Goal: Information Seeking & Learning: Learn about a topic

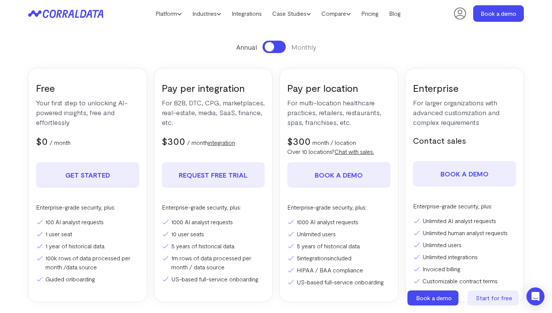
scroll to position [100, 0]
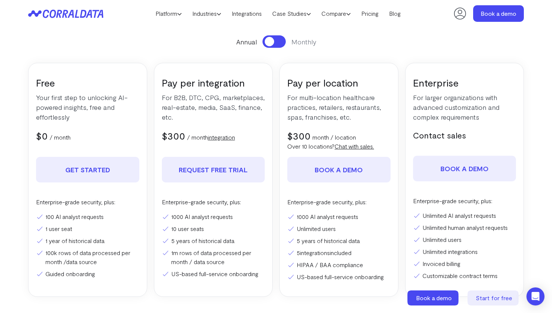
click at [231, 140] on link "integration" at bounding box center [221, 136] width 27 height 7
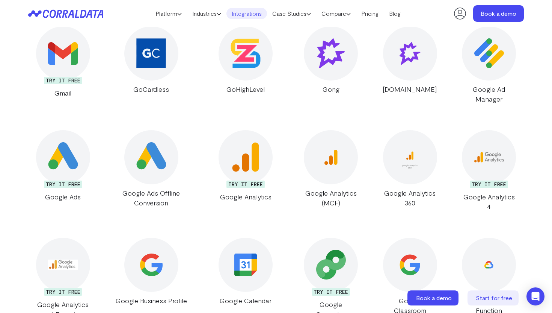
scroll to position [5405, 0]
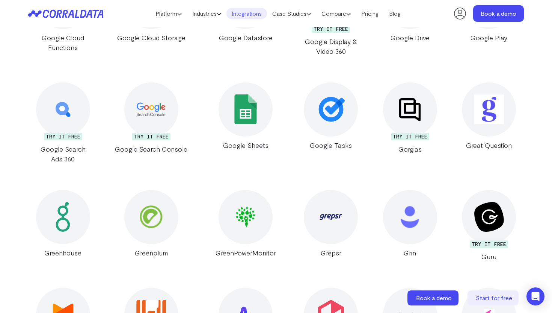
click at [234, 206] on img at bounding box center [245, 217] width 23 height 22
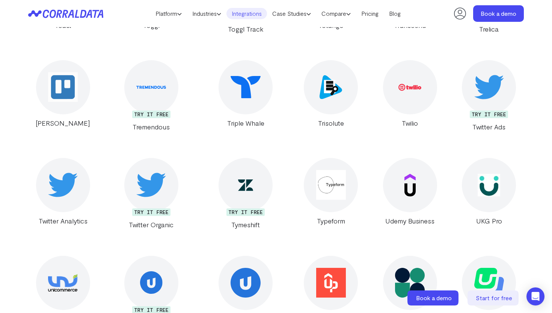
scroll to position [13869, 0]
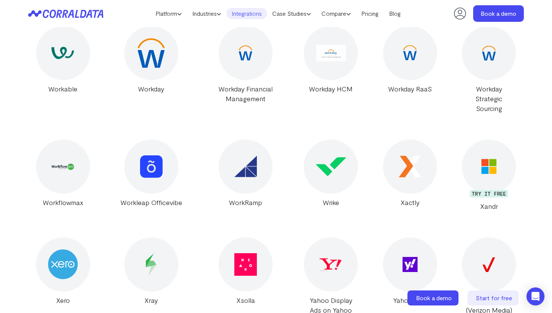
click at [518, 237] on link "Yahoo Gemini (Verizon Media)" at bounding box center [490, 280] width 70 height 87
